Goal: Task Accomplishment & Management: Use online tool/utility

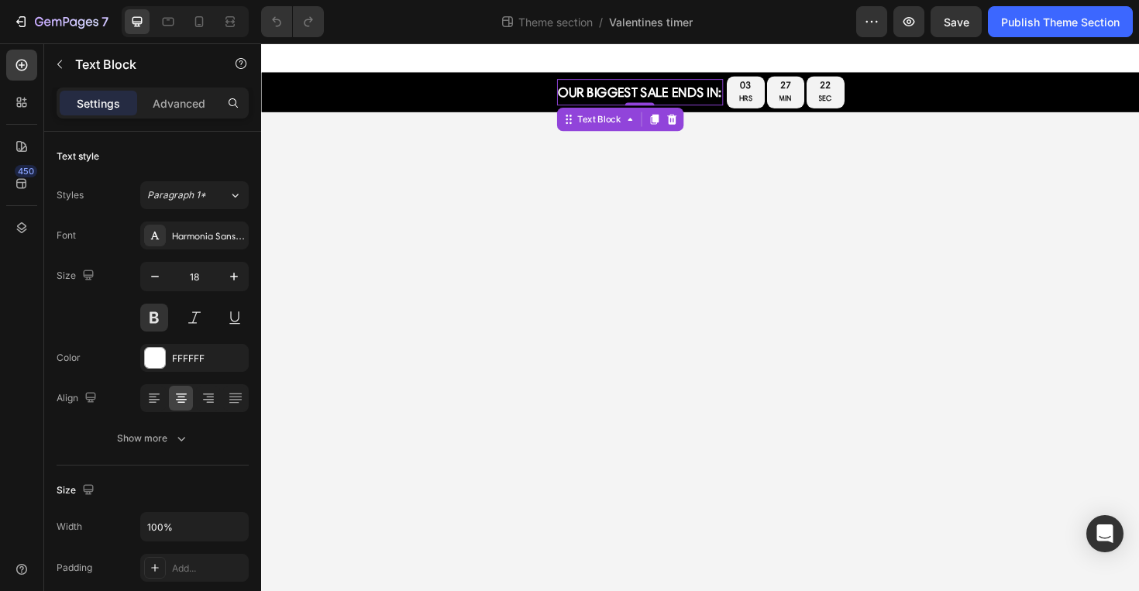
click at [643, 88] on p "Our biggest SALE ENDS IN:" at bounding box center [662, 95] width 173 height 25
click at [644, 92] on p "Our biggest SALE ENDS IN:" at bounding box center [662, 95] width 173 height 25
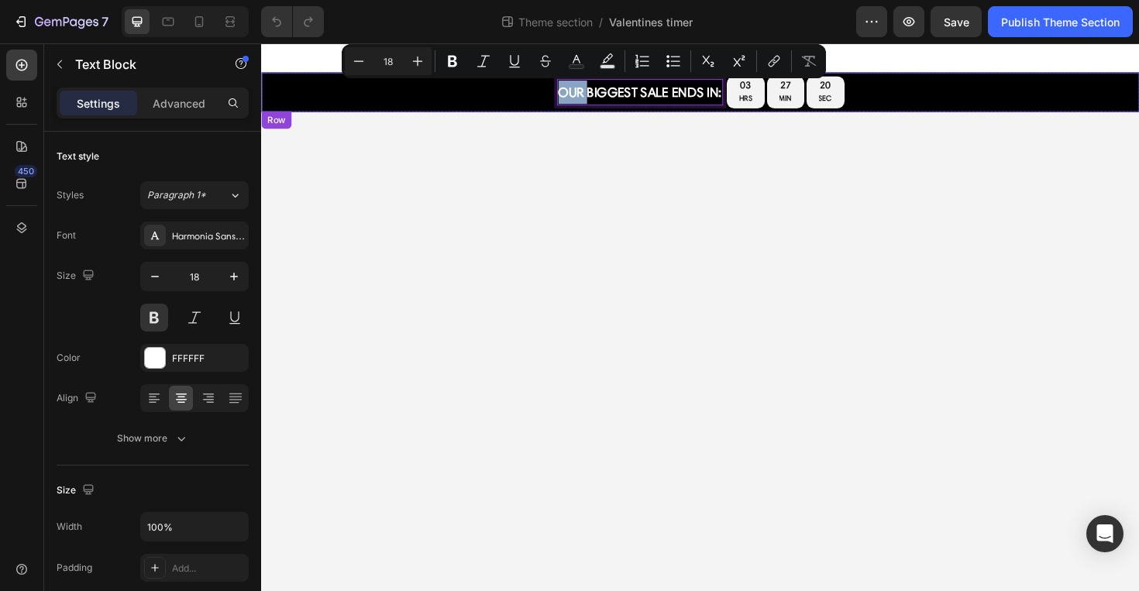
drag, startPoint x: 606, startPoint y: 94, endPoint x: 567, endPoint y: 96, distance: 38.8
click at [567, 96] on div "Our biggest SALE ENDS IN: Text Block 0 our biggest sale ends in: Text Block 03 …" at bounding box center [726, 95] width 930 height 42
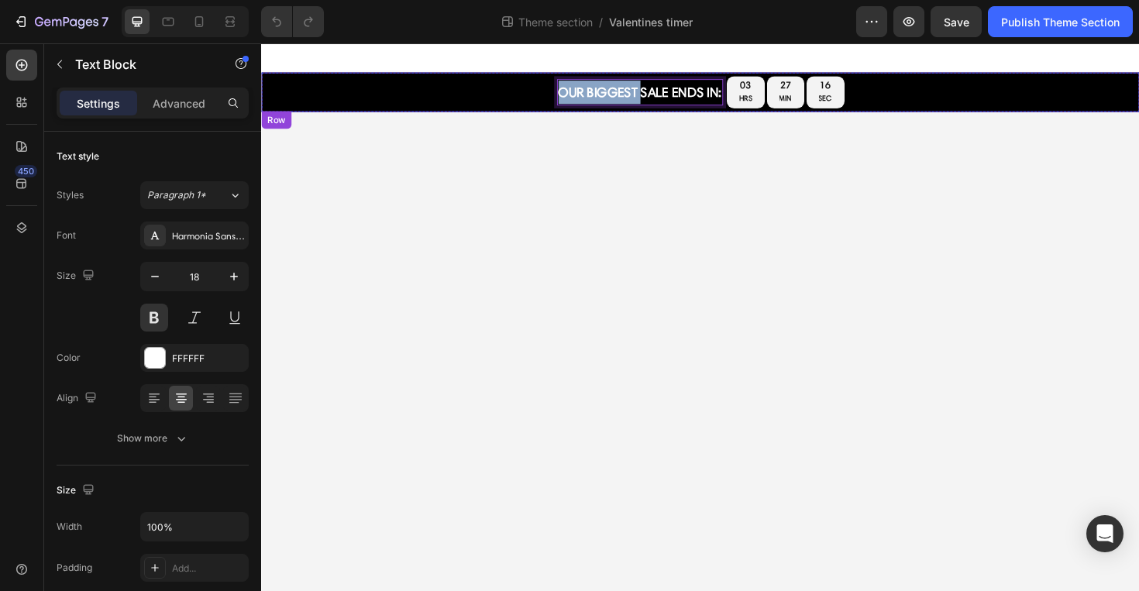
drag, startPoint x: 663, startPoint y: 98, endPoint x: 546, endPoint y: 98, distance: 117.0
click at [546, 98] on div "Our biggest SALE ENDS IN: Text Block 0 our biggest sale ends in: Text Block 03 …" at bounding box center [726, 95] width 930 height 42
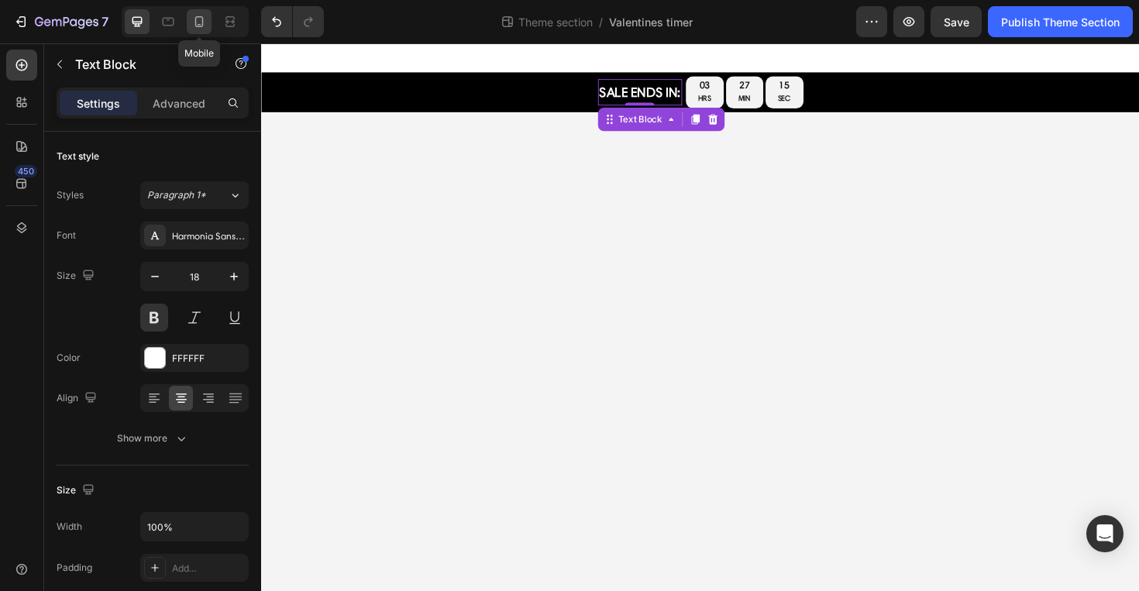
click at [198, 18] on icon at bounding box center [198, 21] width 15 height 15
type input "13"
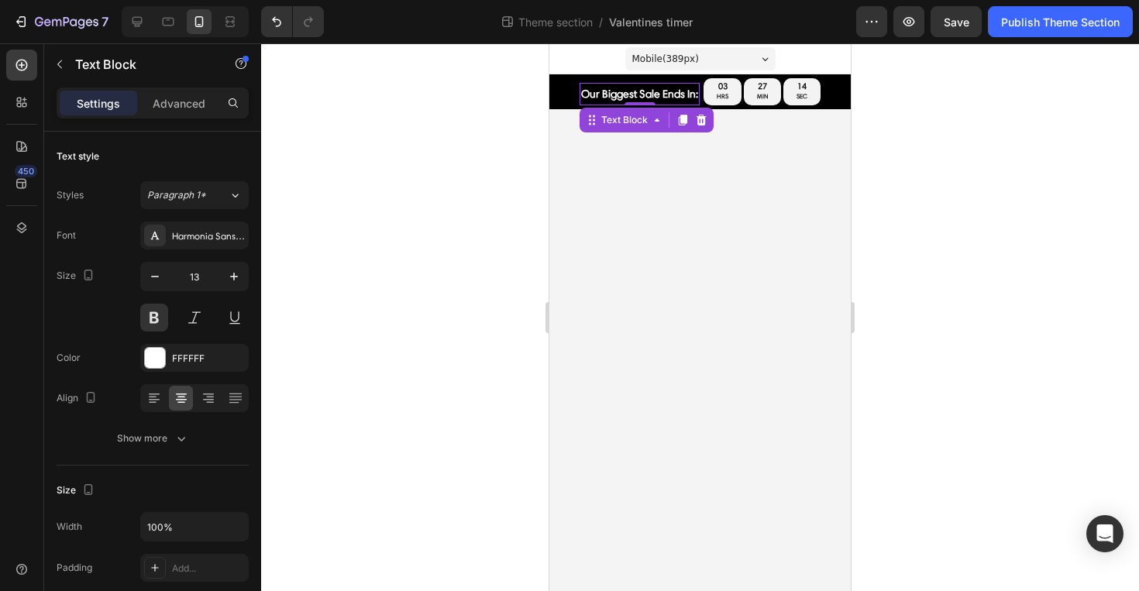
click at [650, 100] on p "our biggest sale ends in:" at bounding box center [639, 93] width 117 height 19
click at [643, 99] on p "our biggest sale ends in:" at bounding box center [639, 93] width 117 height 19
click at [640, 94] on p "our biggest sale ends in:" at bounding box center [639, 93] width 117 height 19
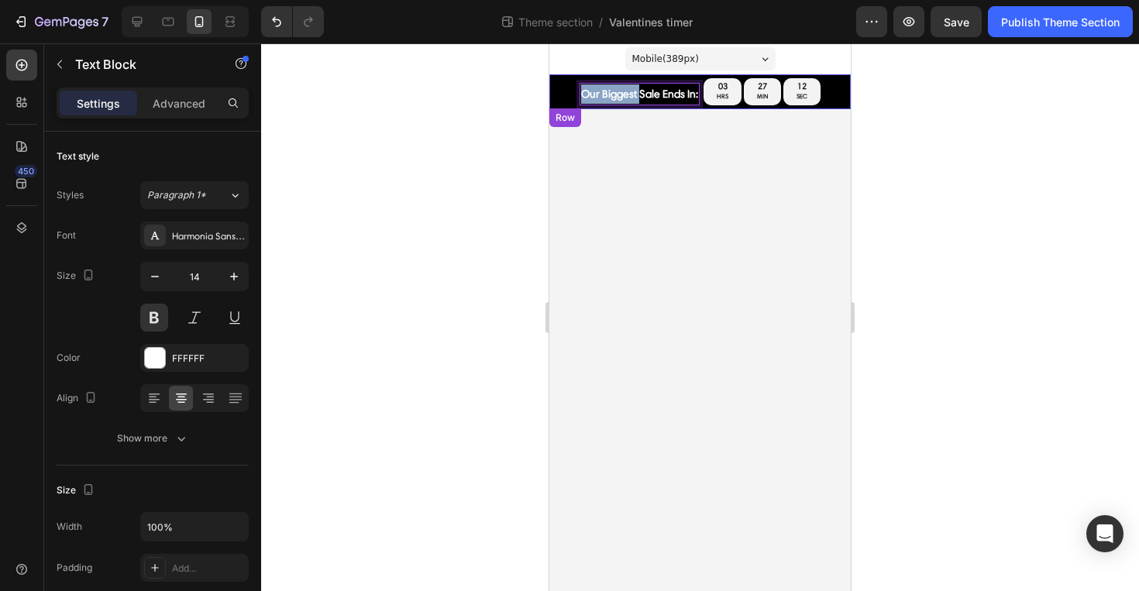
drag, startPoint x: 640, startPoint y: 94, endPoint x: 559, endPoint y: 95, distance: 80.6
click at [559, 95] on div "SALE ENDS IN: Text Block our biggest sale ends in: Text Block 0 03 HRS 27 MIN 1…" at bounding box center [699, 91] width 301 height 35
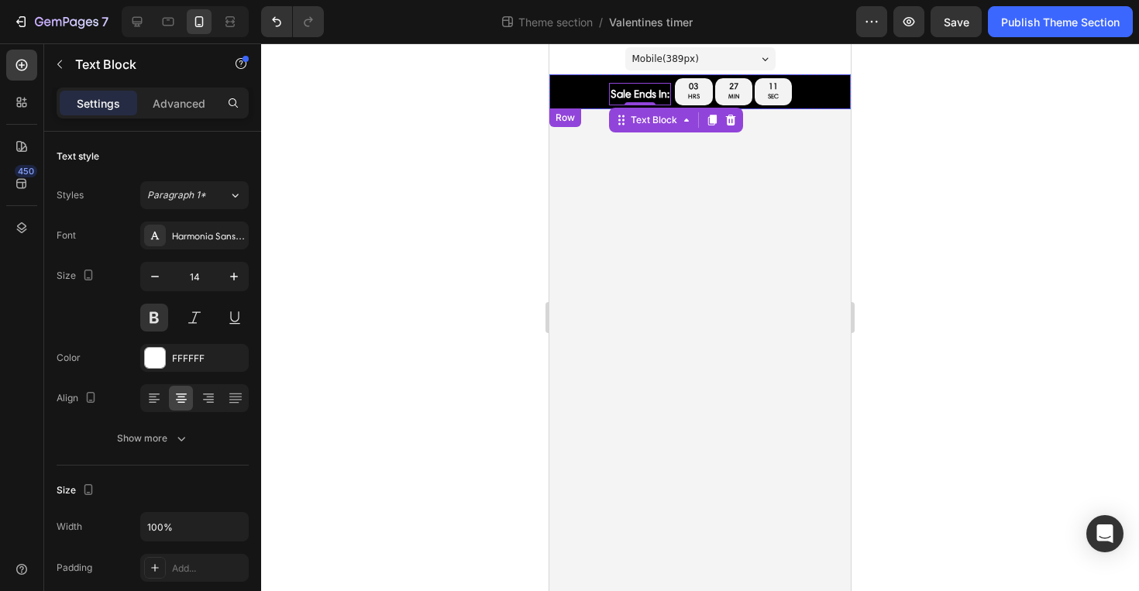
click at [504, 101] on div at bounding box center [700, 317] width 878 height 548
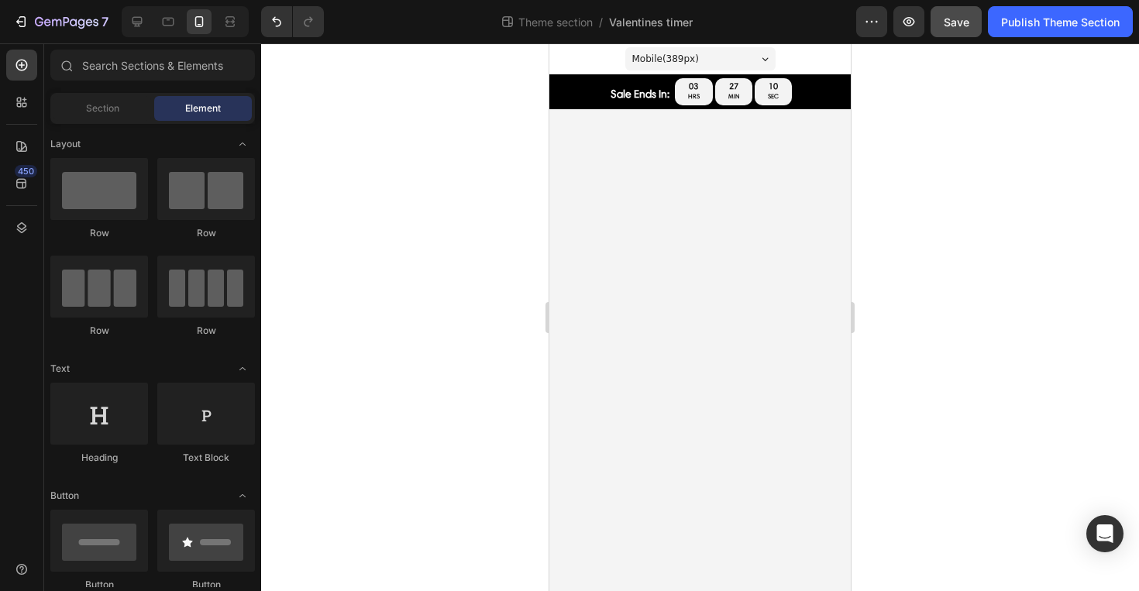
click at [955, 27] on span "Save" at bounding box center [957, 21] width 26 height 13
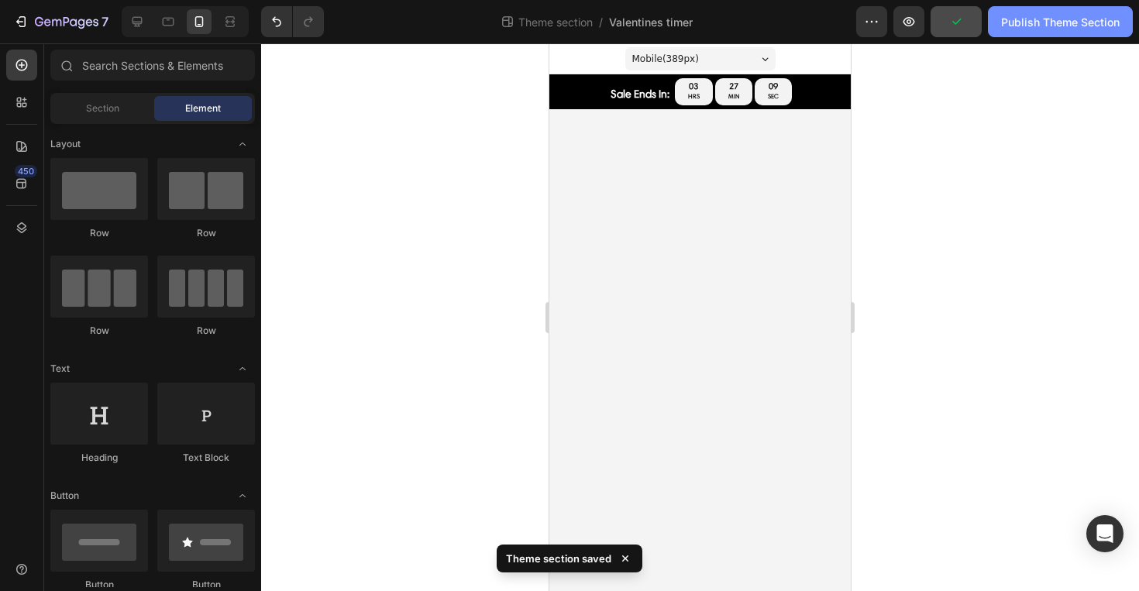
click at [1006, 29] on div "Publish Theme Section" at bounding box center [1060, 22] width 119 height 16
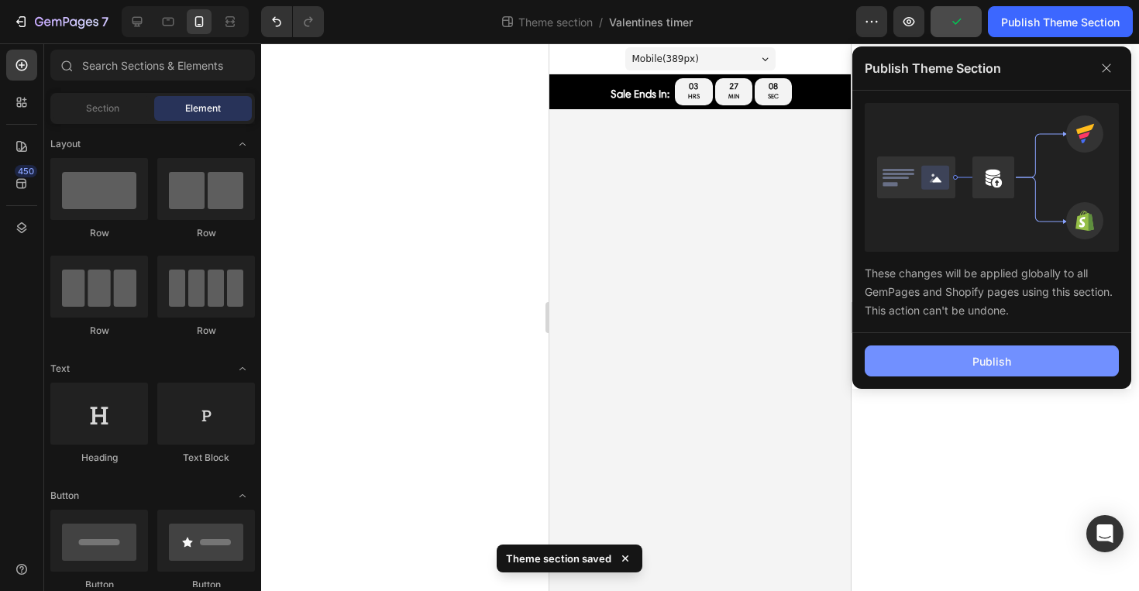
click at [964, 370] on button "Publish" at bounding box center [992, 361] width 254 height 31
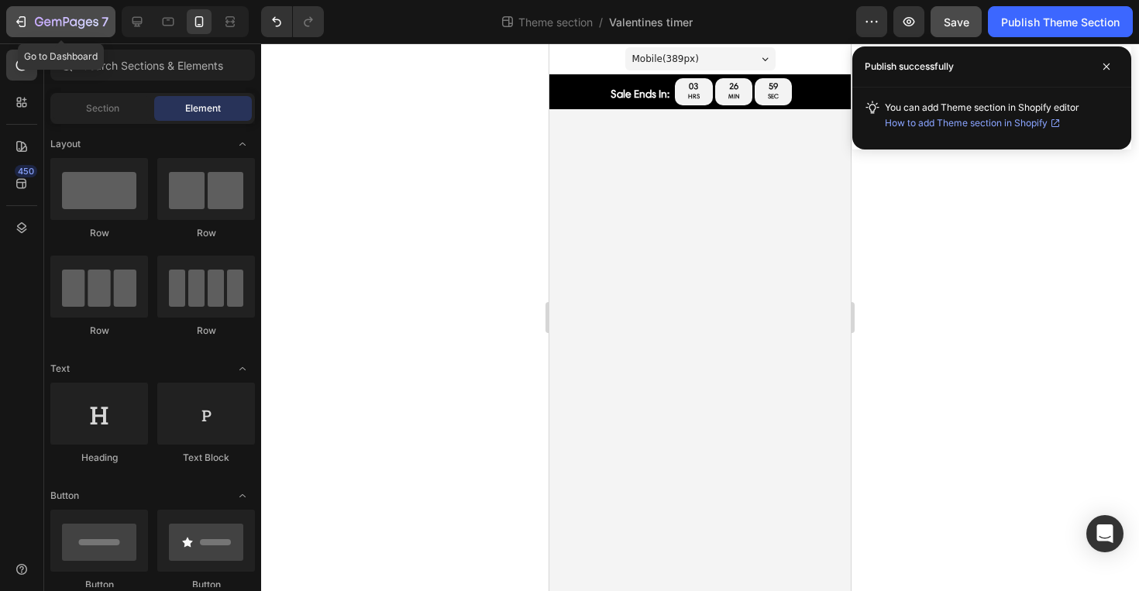
click at [19, 21] on icon "button" at bounding box center [20, 21] width 15 height 15
